Goal: Download file/media

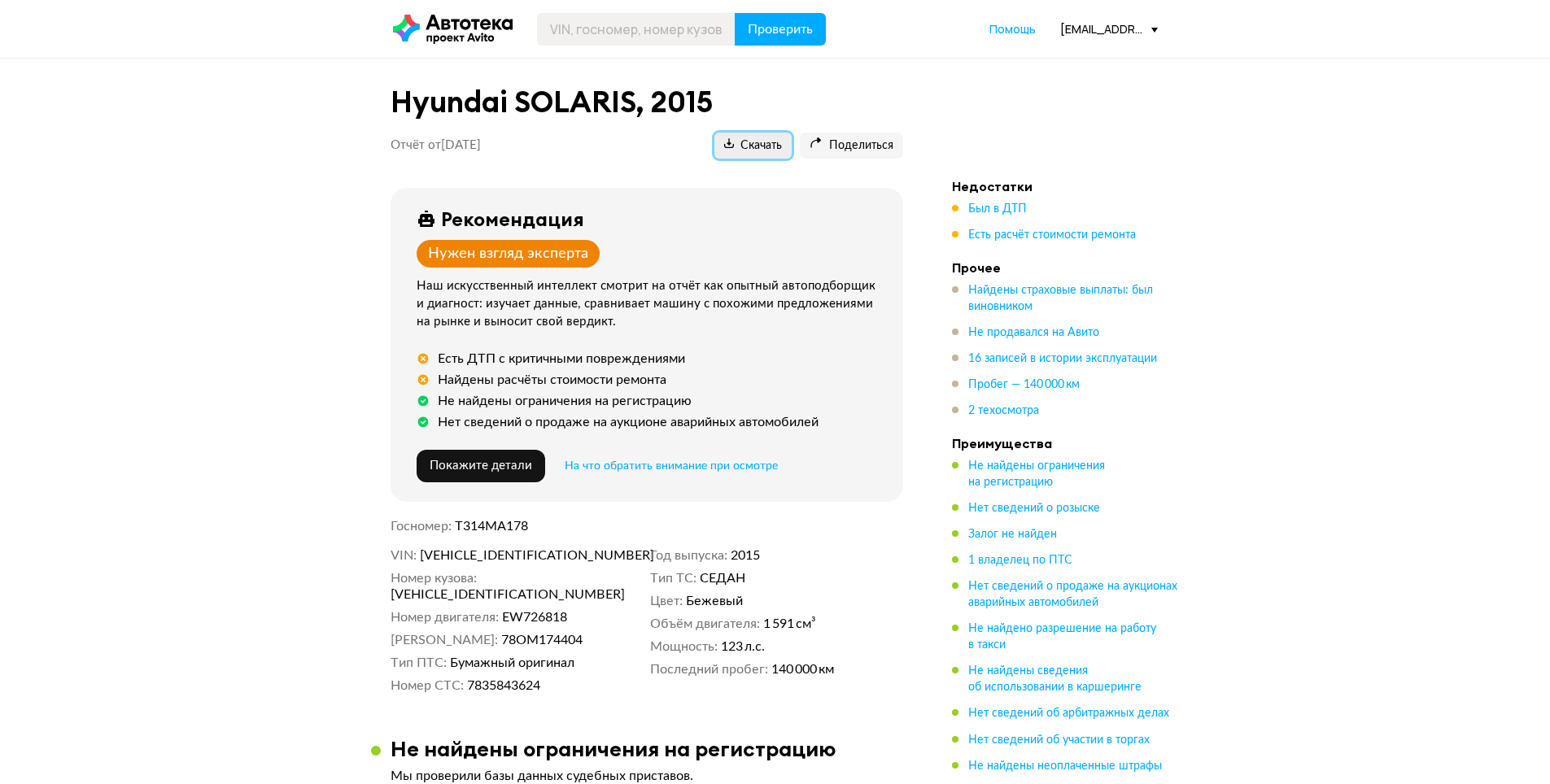
click at [745, 151] on span "Скачать" at bounding box center [752, 146] width 58 height 15
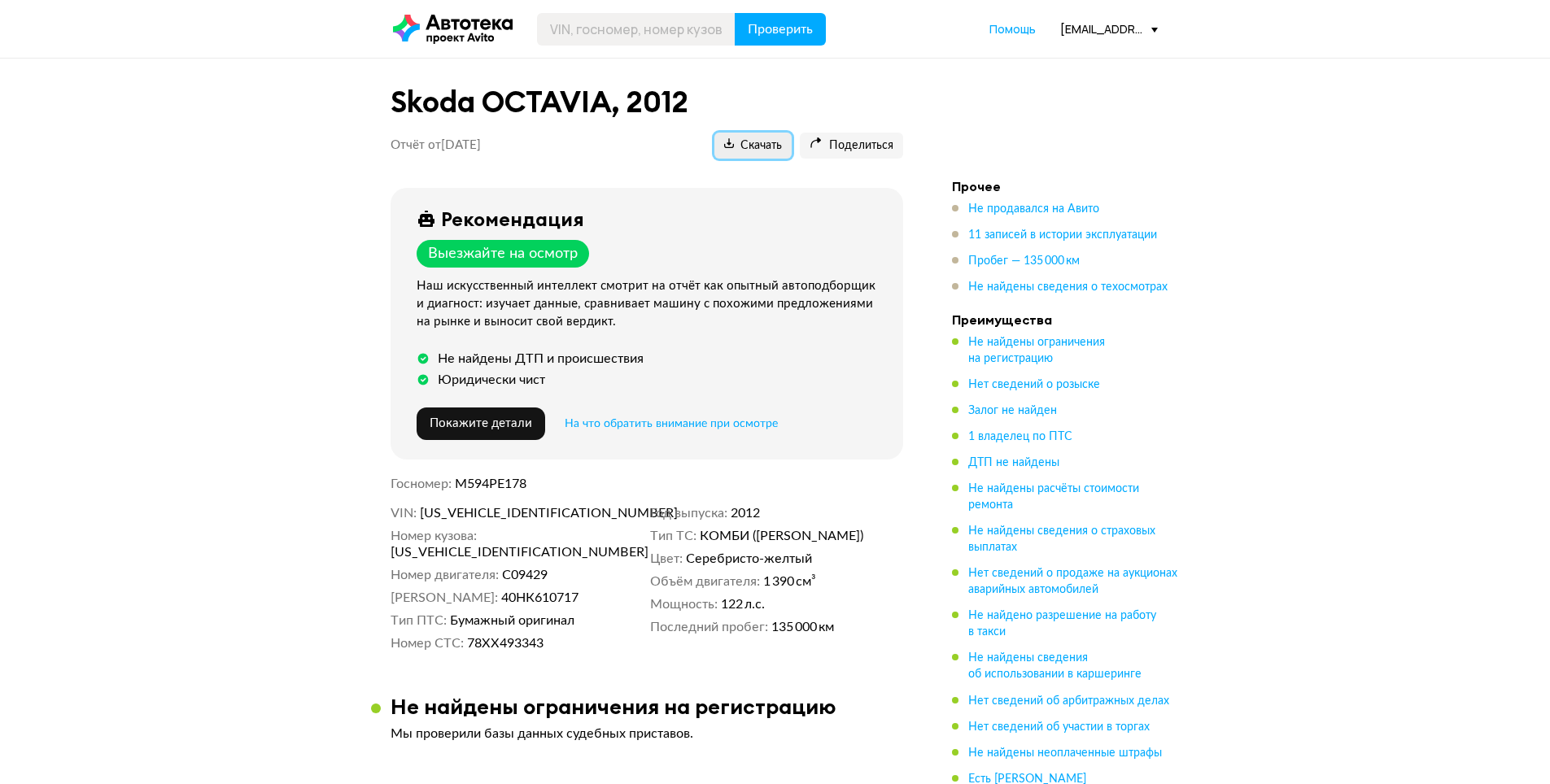
click at [775, 141] on span "Скачать" at bounding box center [752, 146] width 58 height 15
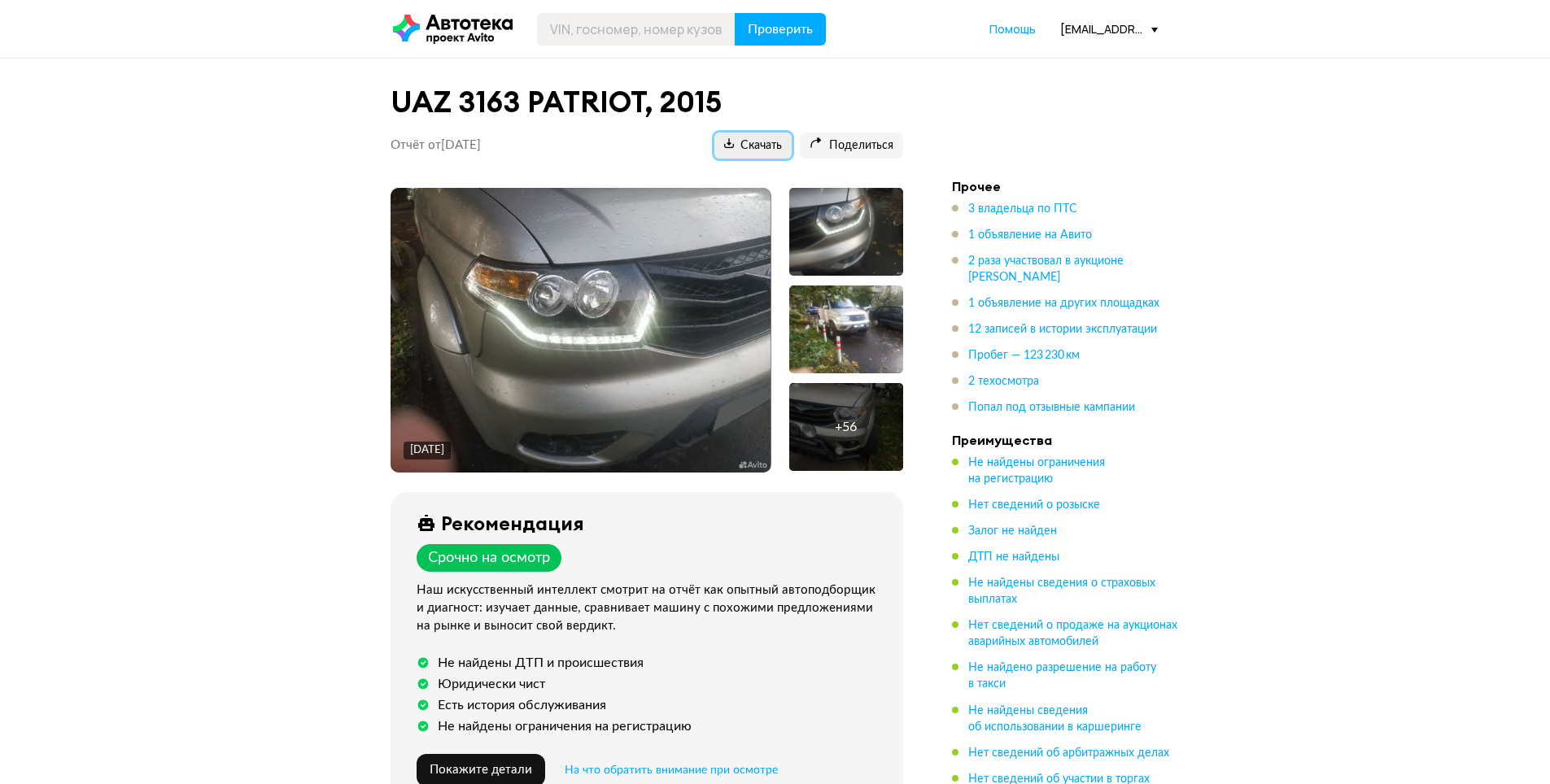
click at [758, 151] on span "Скачать" at bounding box center [752, 146] width 58 height 15
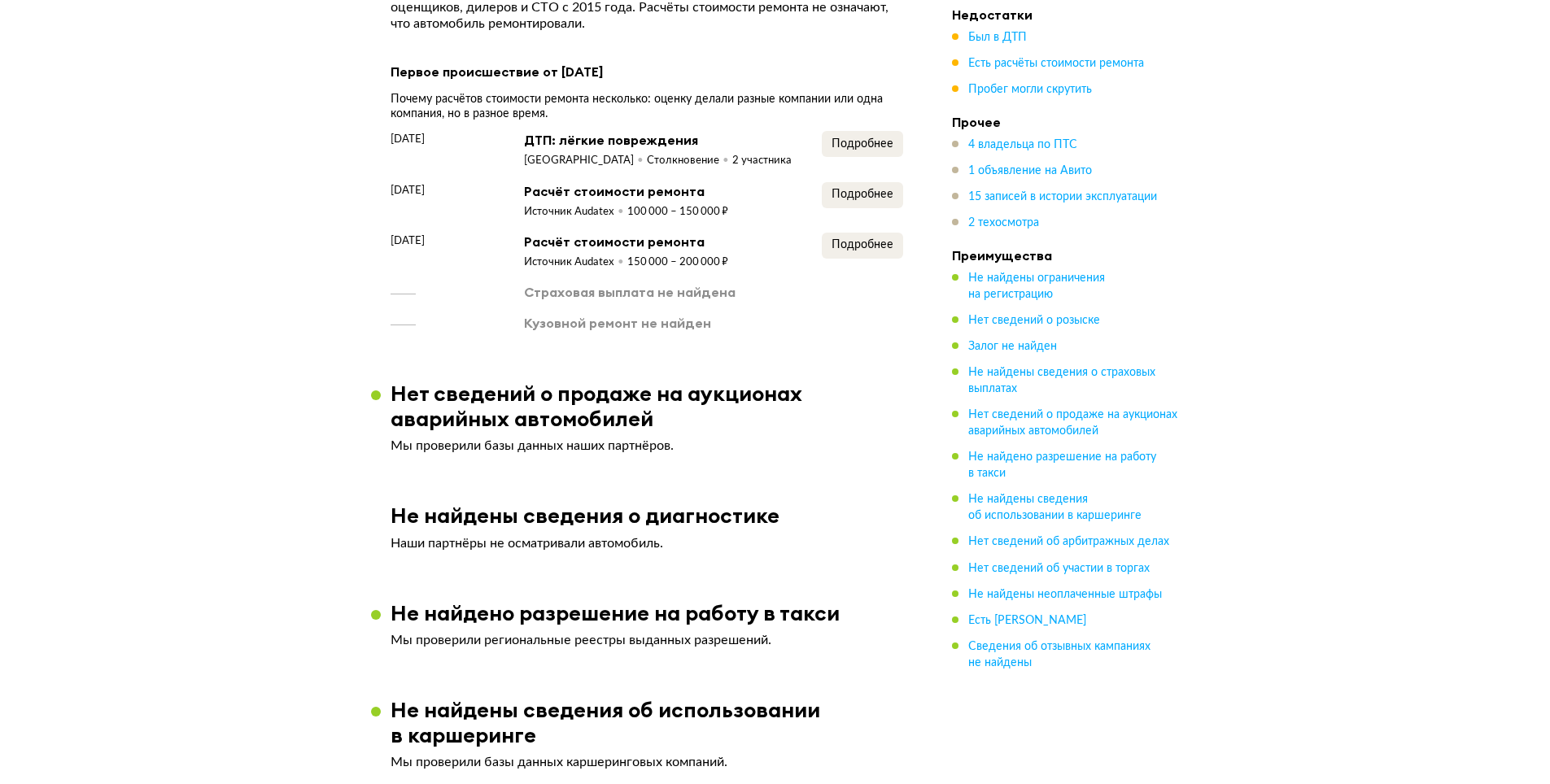
scroll to position [1952, 0]
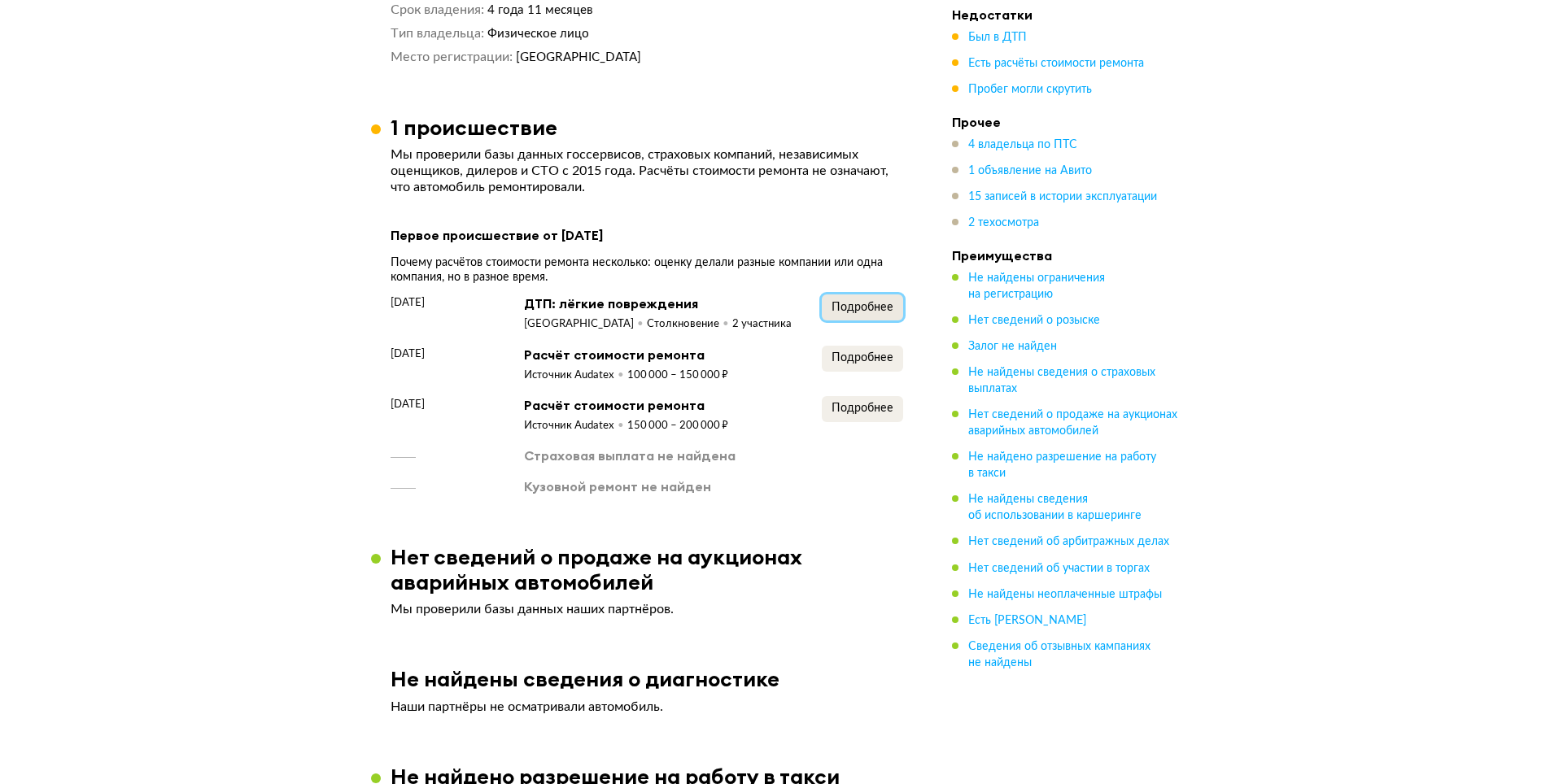
click at [844, 310] on span "Подробнее" at bounding box center [862, 308] width 62 height 12
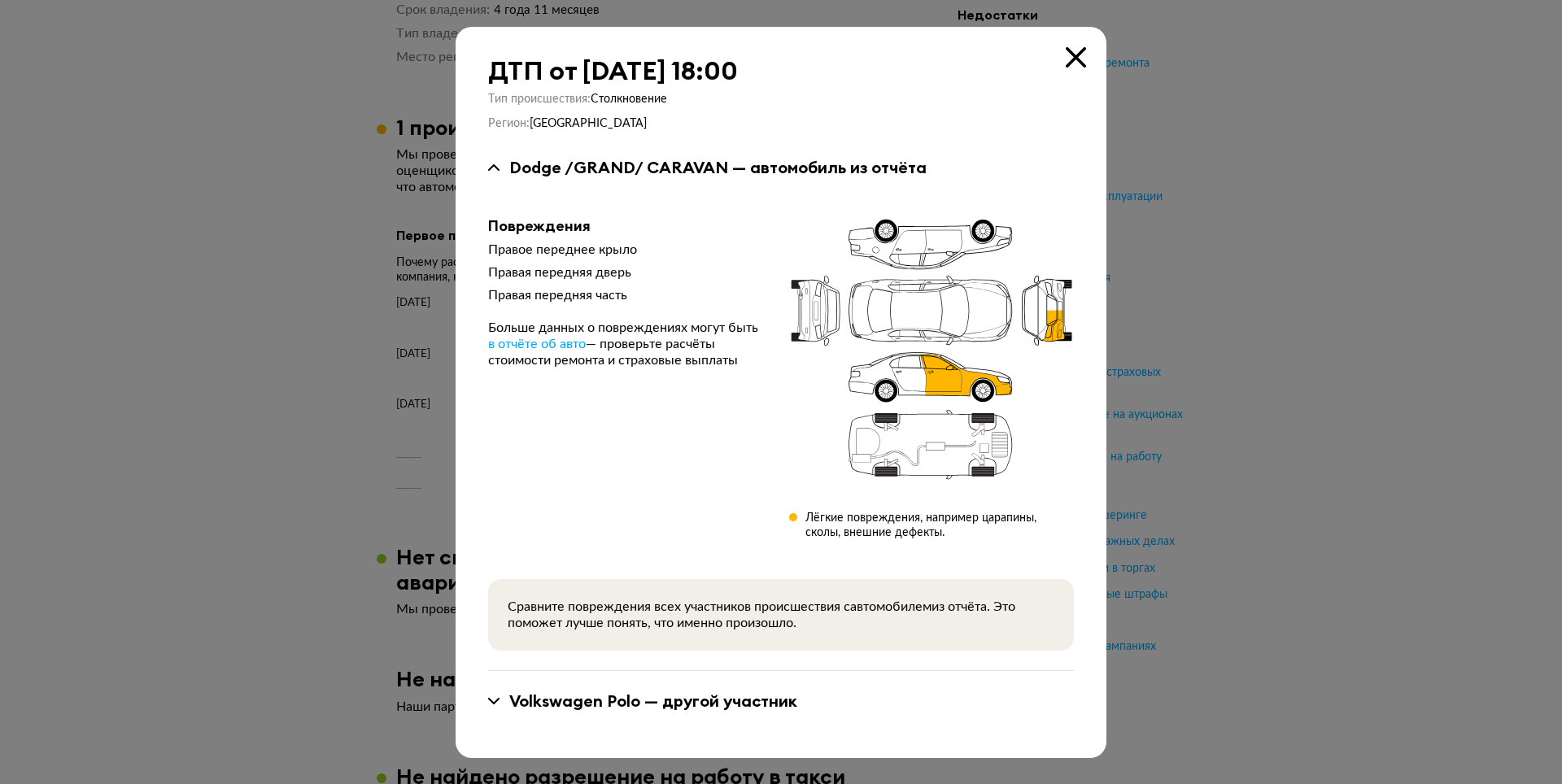
click at [1078, 53] on icon at bounding box center [1076, 57] width 20 height 20
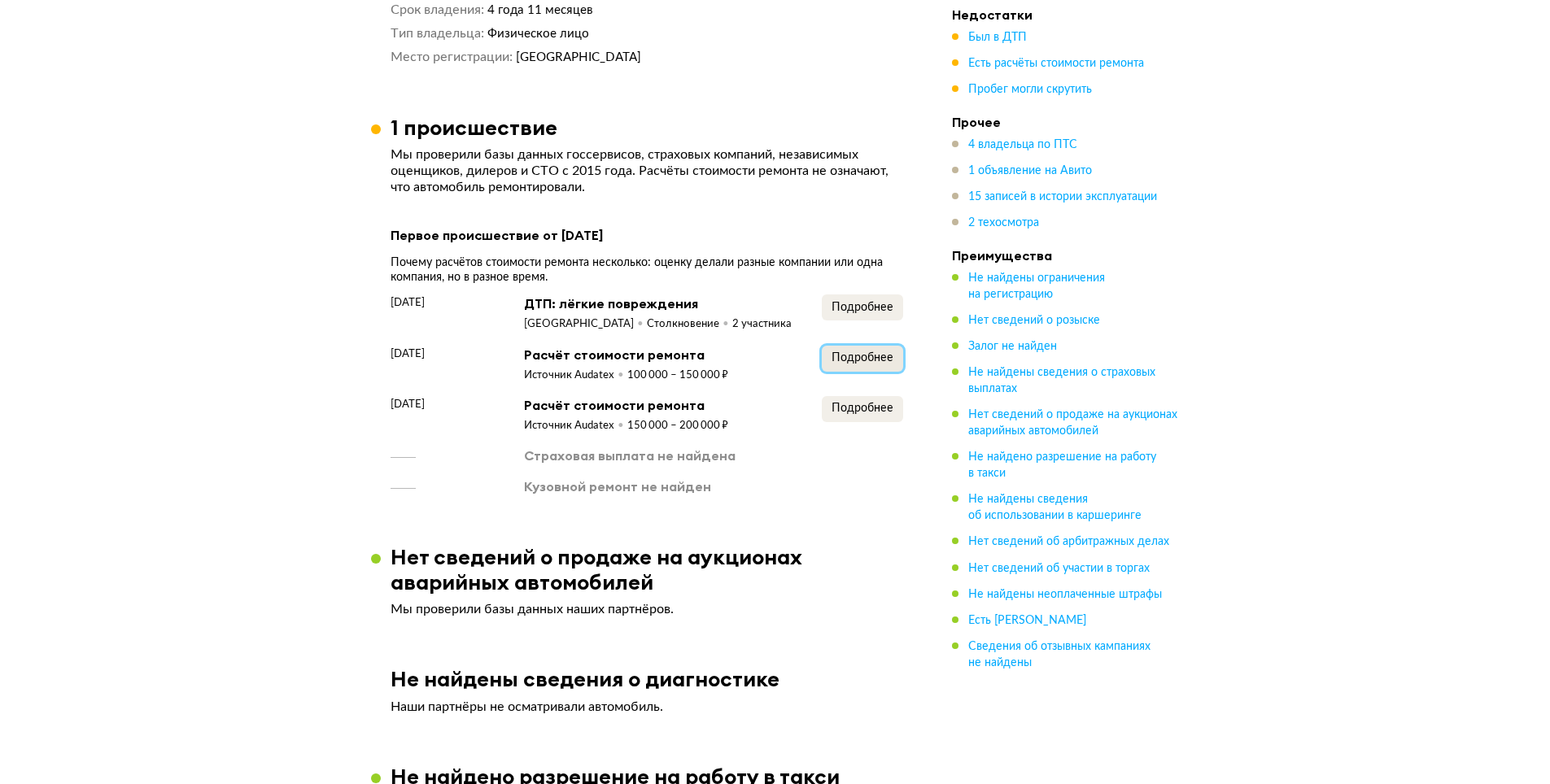
click at [846, 364] on span "Подробнее" at bounding box center [862, 358] width 62 height 12
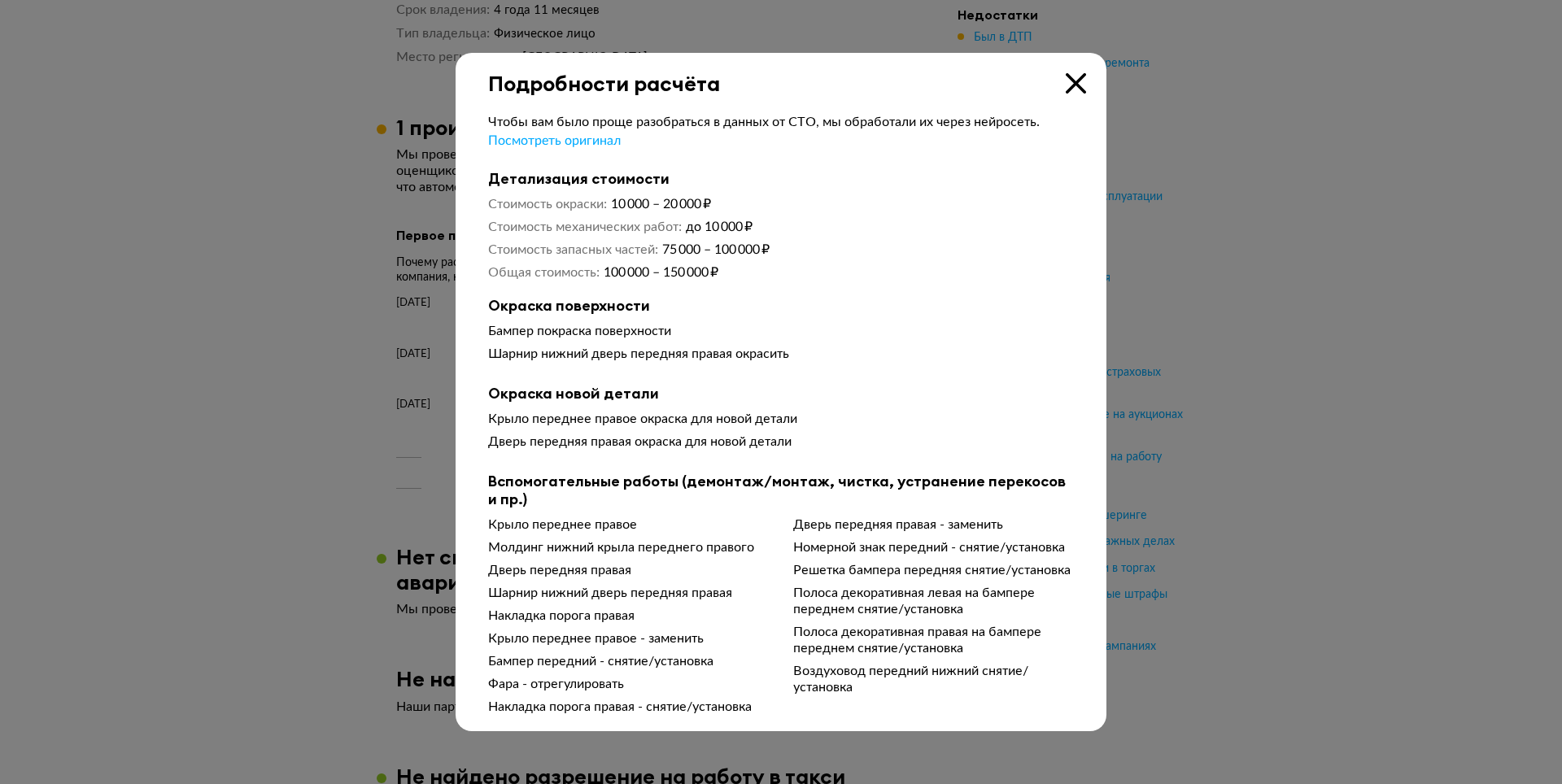
click at [1079, 90] on icon at bounding box center [1076, 83] width 20 height 20
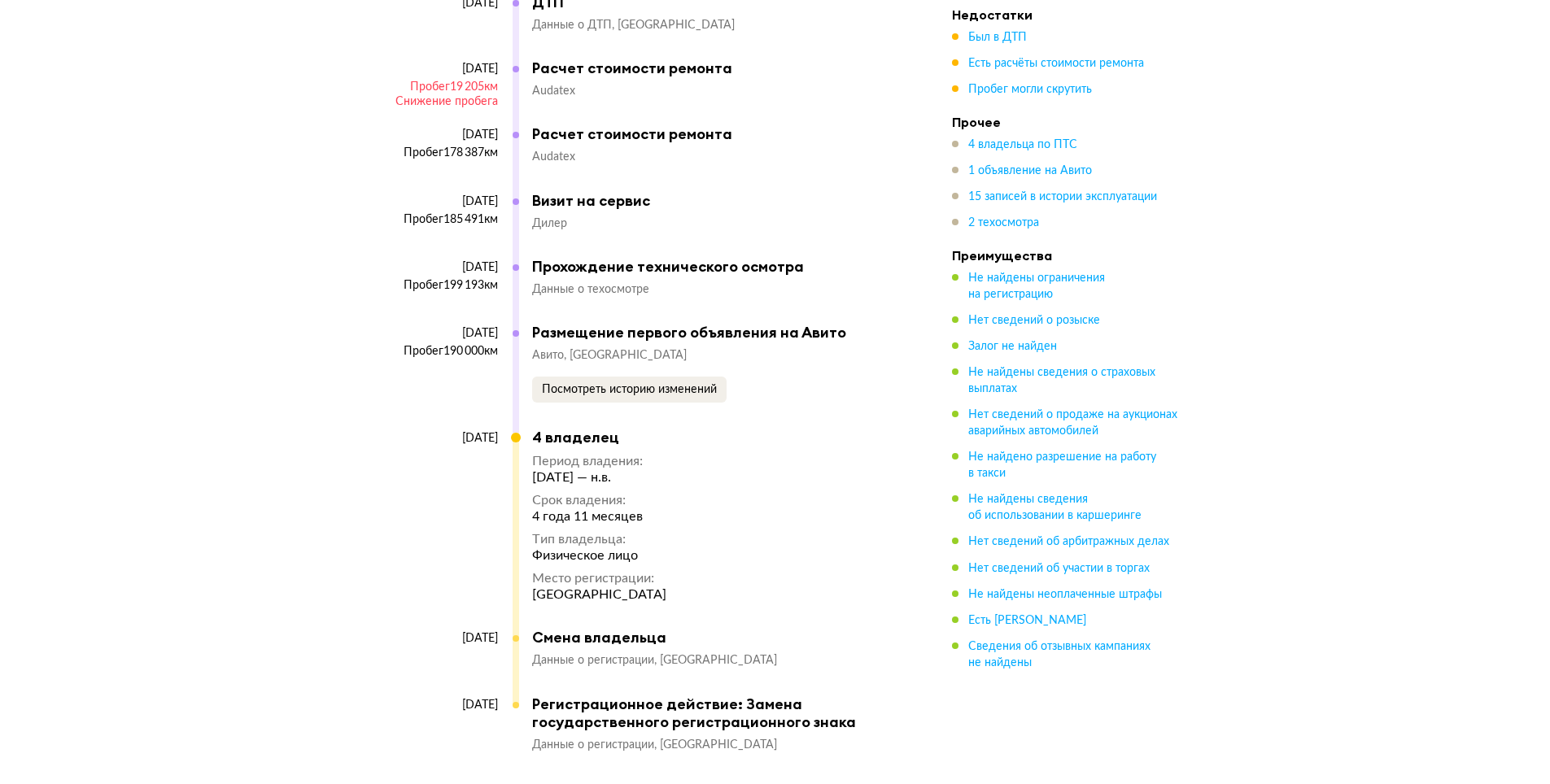
scroll to position [4799, 0]
